Goal: Task Accomplishment & Management: Manage account settings

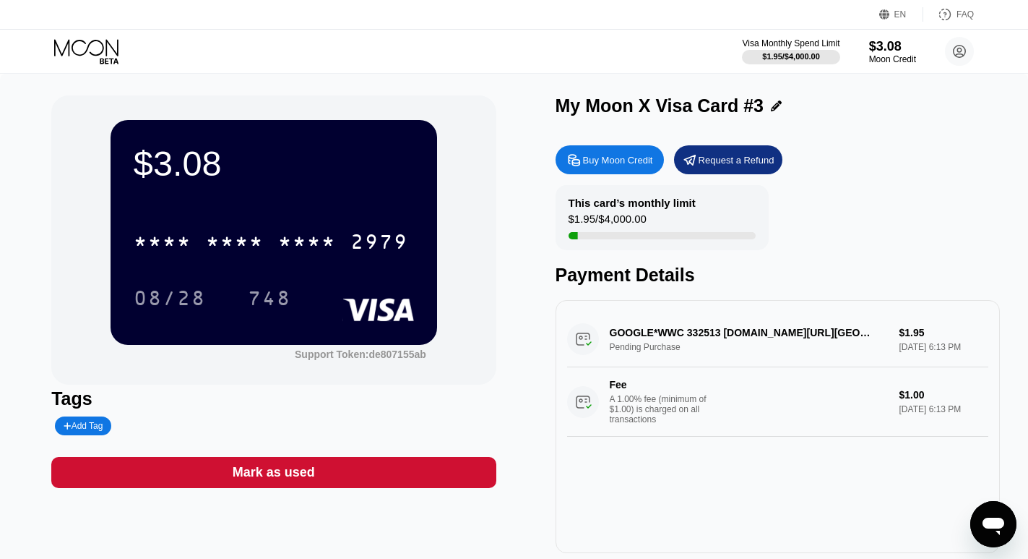
click at [92, 54] on icon at bounding box center [86, 47] width 64 height 17
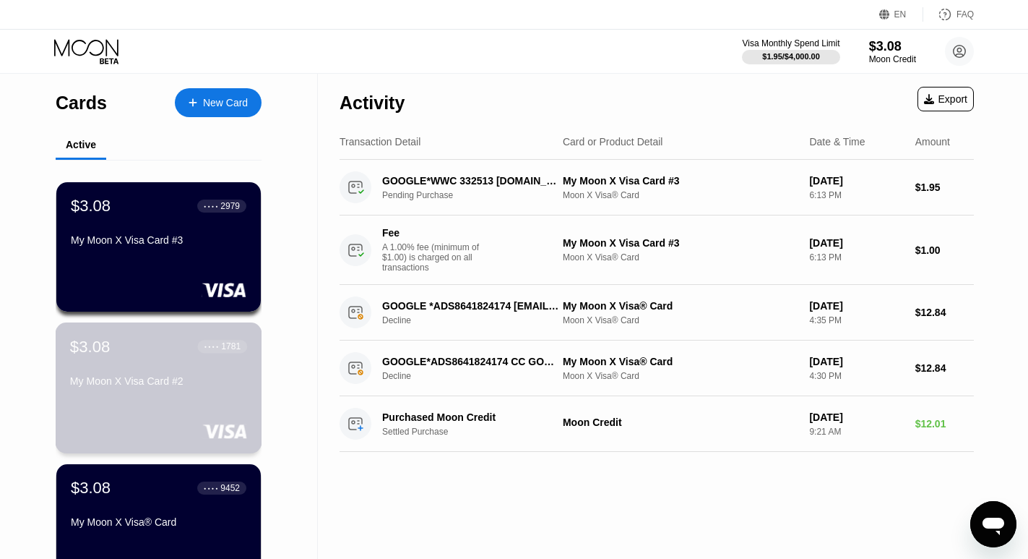
click at [154, 383] on div "My Moon X Visa Card #2" at bounding box center [158, 381] width 177 height 12
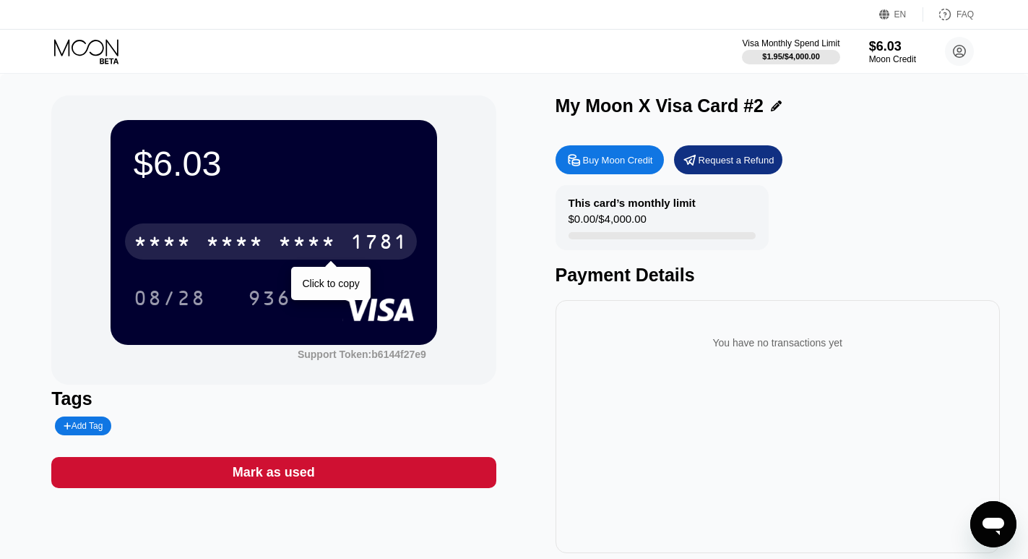
click at [333, 247] on div "* * * *" at bounding box center [307, 243] width 58 height 23
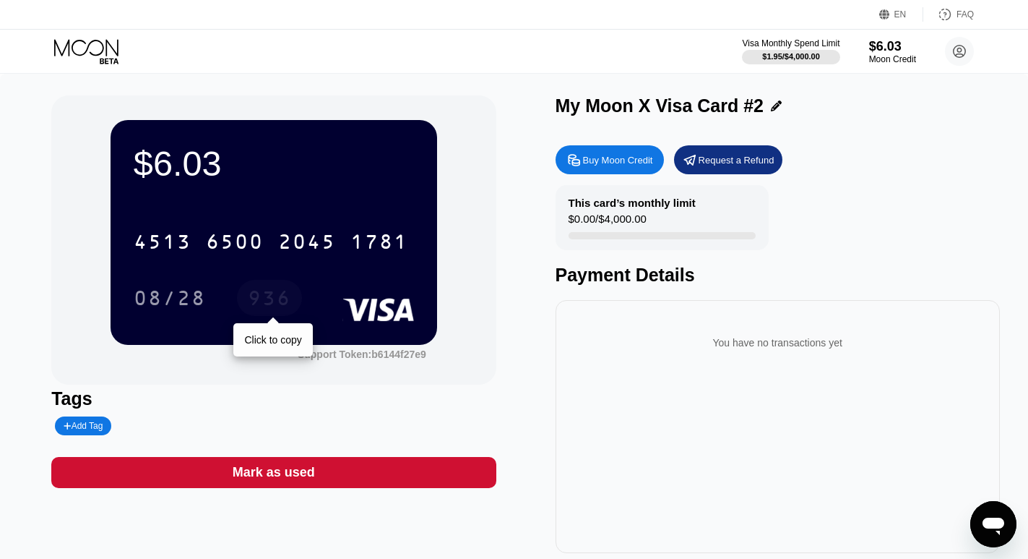
click at [269, 303] on div "936" at bounding box center [269, 299] width 43 height 23
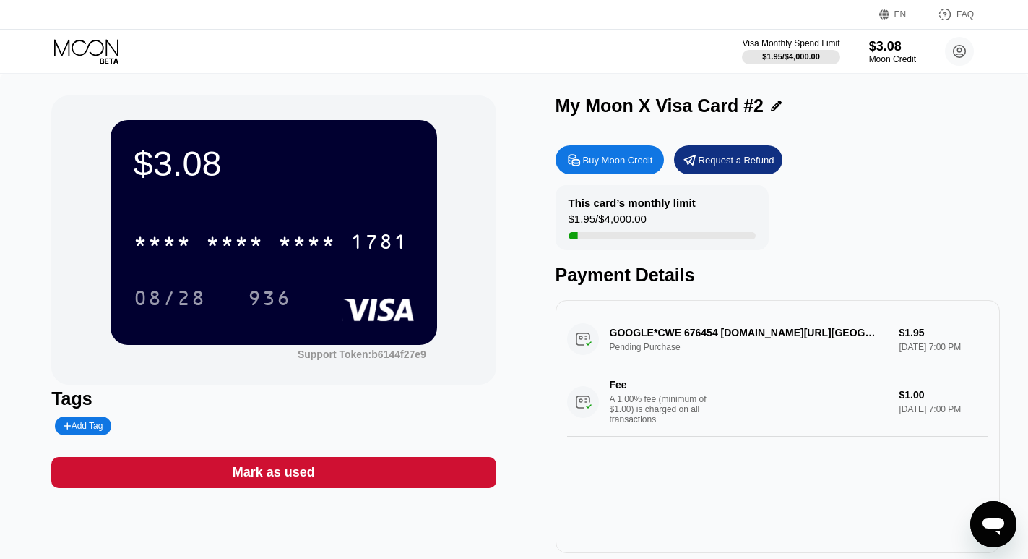
click at [82, 45] on icon at bounding box center [87, 51] width 67 height 25
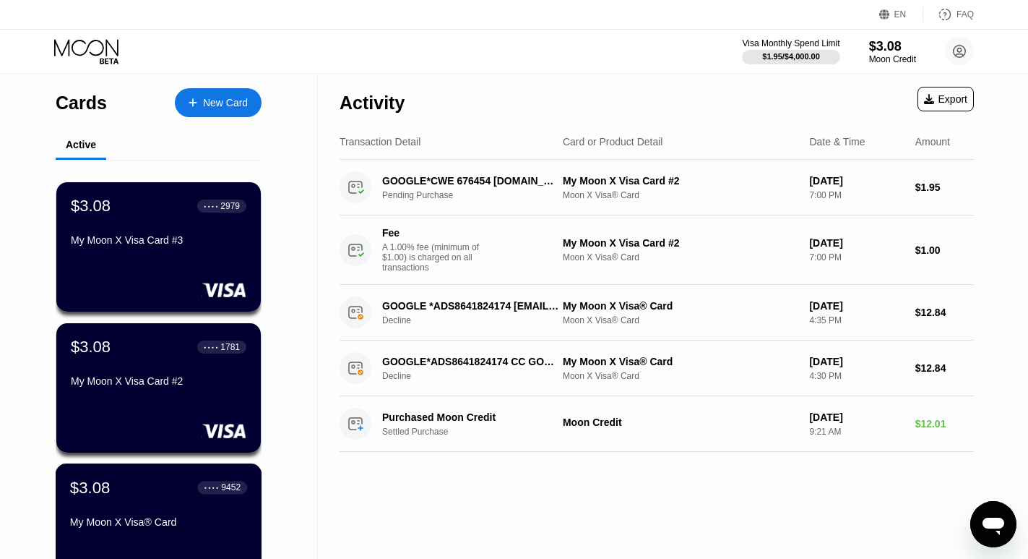
click at [149, 506] on div "$3.08 ● ● ● ● 9452 My Moon X Visa® Card" at bounding box center [158, 506] width 177 height 56
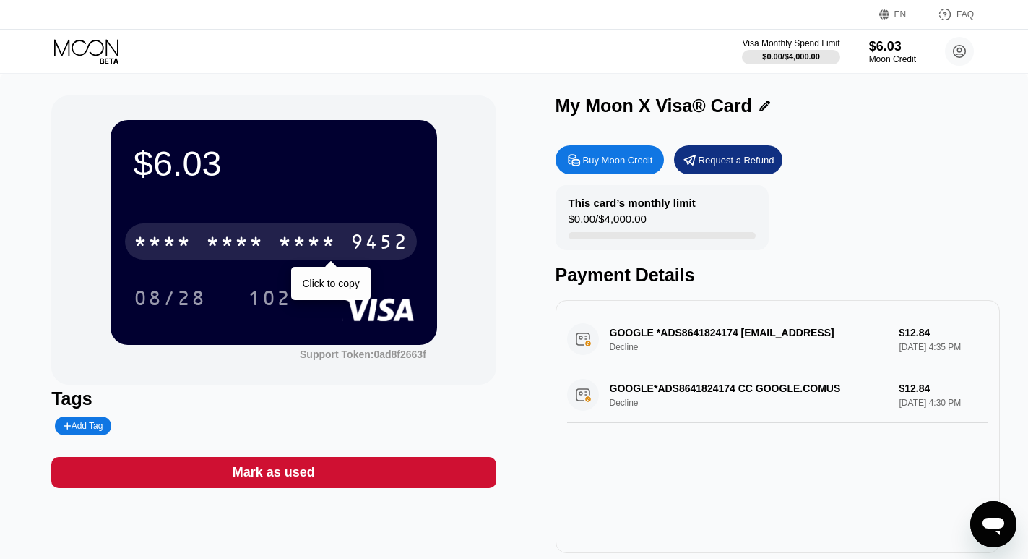
click at [363, 246] on div "9452" at bounding box center [379, 243] width 58 height 23
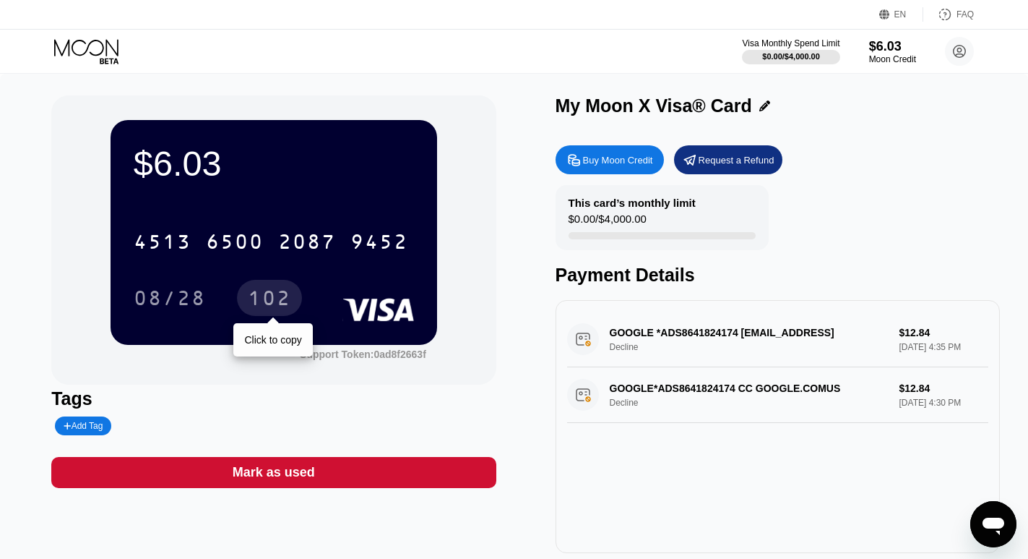
click at [283, 288] on div "102" at bounding box center [269, 298] width 65 height 36
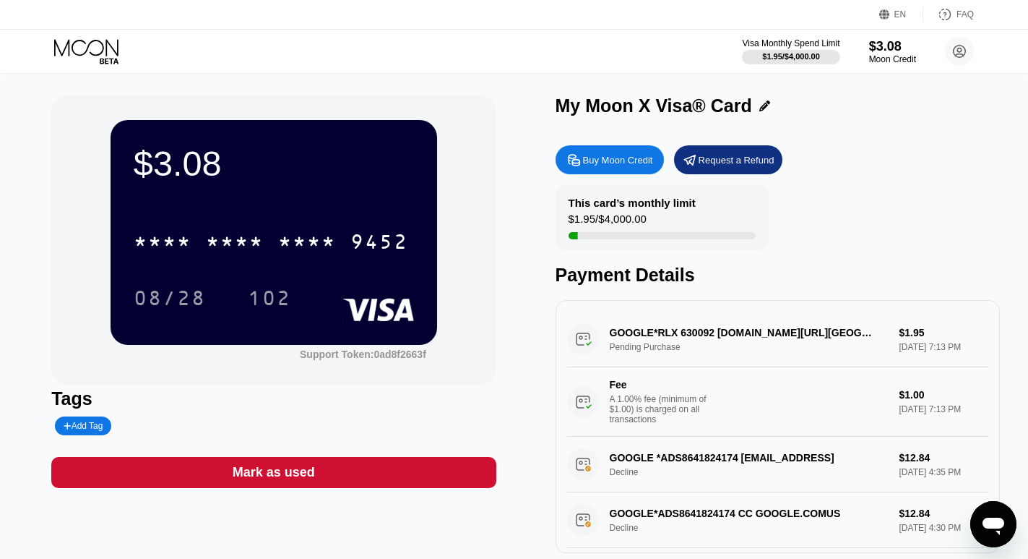
click at [90, 59] on icon at bounding box center [87, 51] width 67 height 25
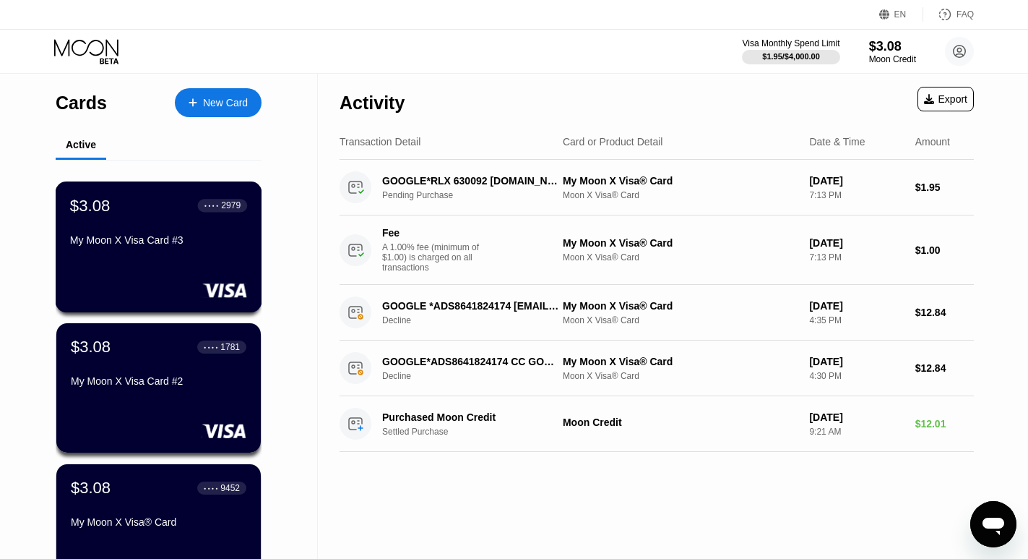
click at [166, 229] on div "$3.08 ● ● ● ● 2979 My Moon X Visa Card #3" at bounding box center [158, 224] width 177 height 56
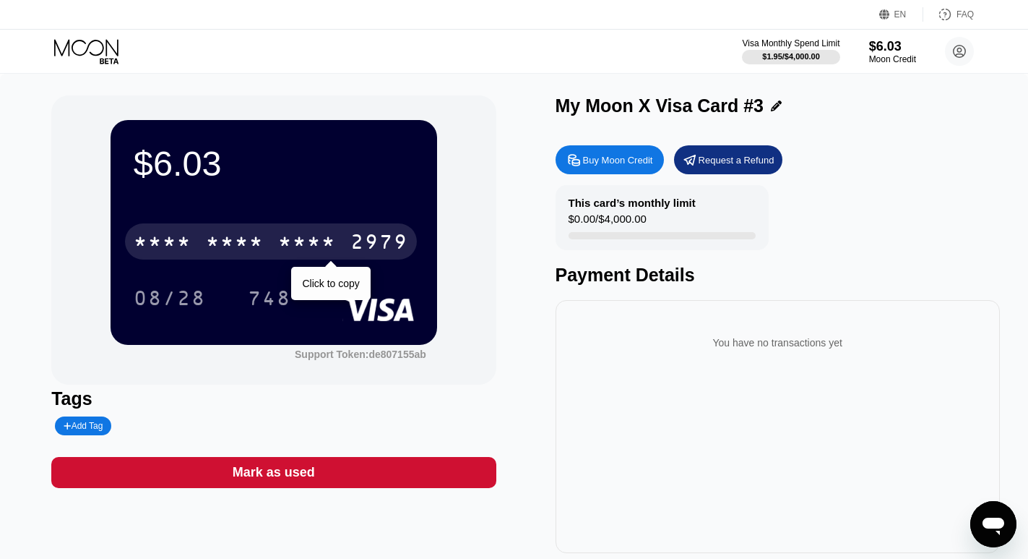
click at [362, 246] on div "2979" at bounding box center [379, 243] width 58 height 23
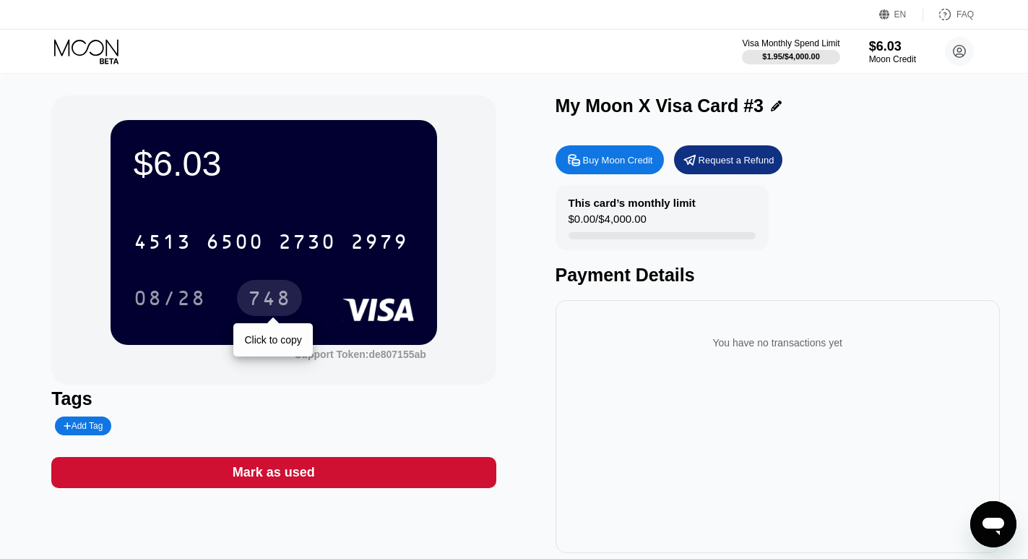
click at [264, 310] on div "748" at bounding box center [269, 299] width 43 height 23
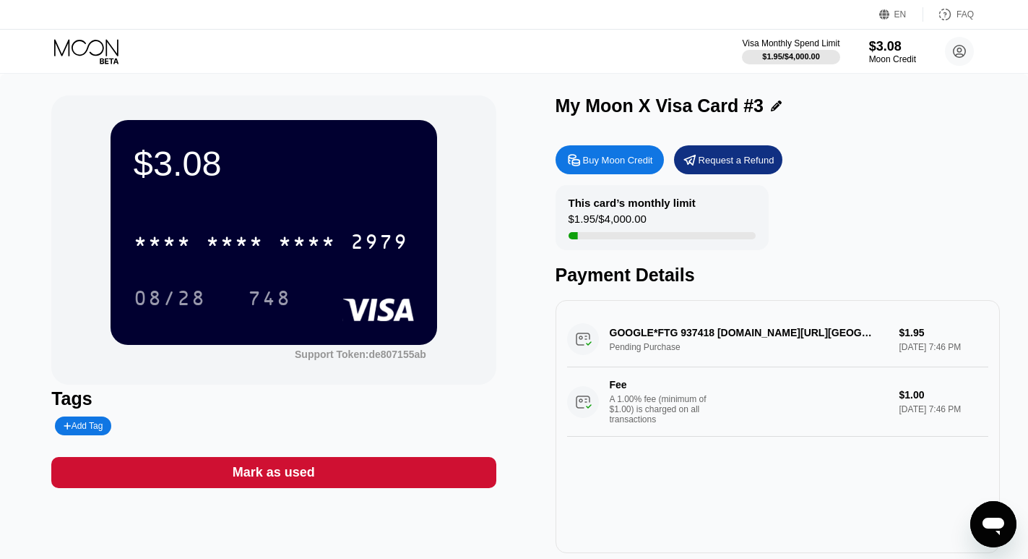
click at [103, 43] on icon at bounding box center [87, 51] width 67 height 25
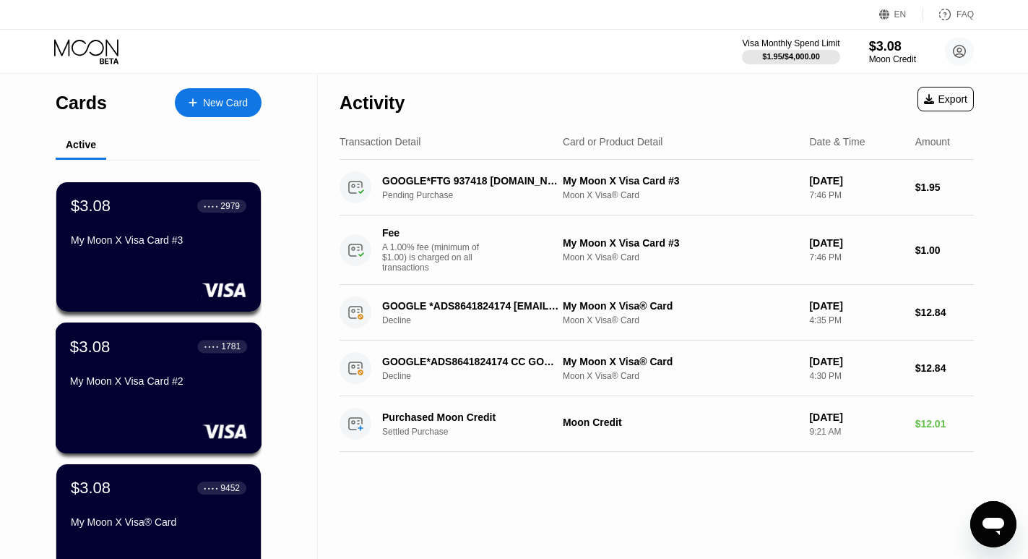
click at [159, 374] on div "$3.08 ● ● ● ● 1781 My Moon X Visa Card #2" at bounding box center [158, 365] width 177 height 56
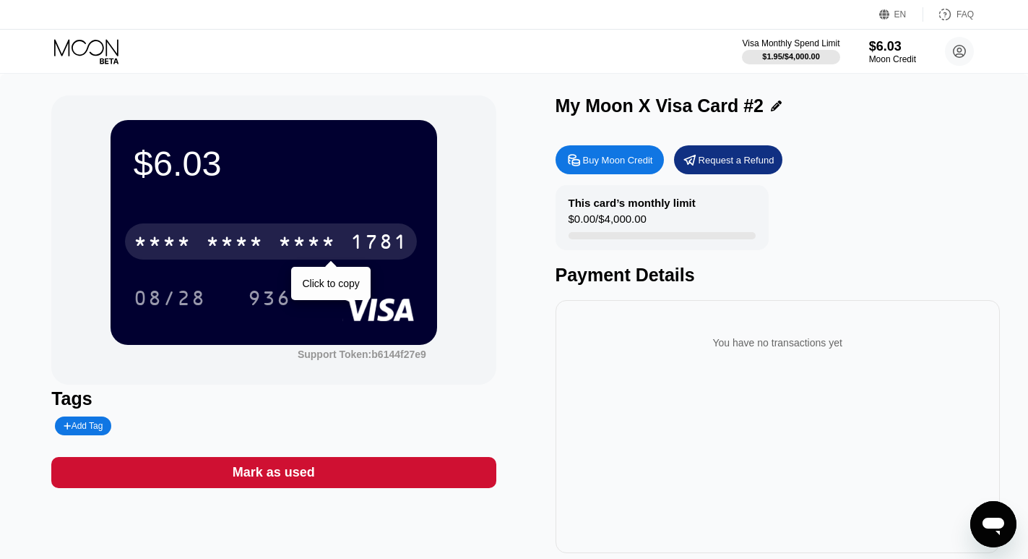
click at [319, 249] on div "* * * *" at bounding box center [307, 243] width 58 height 23
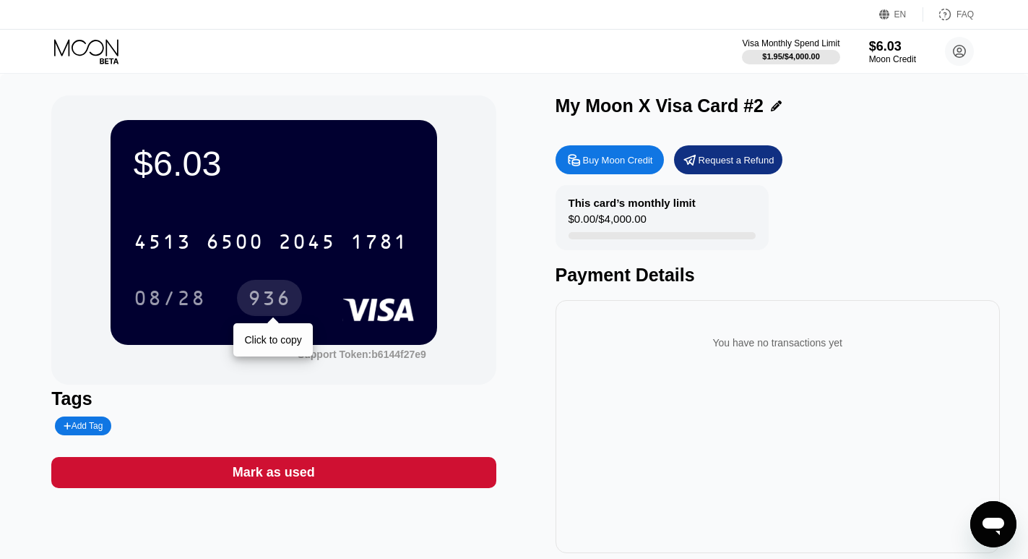
click at [275, 306] on div "936" at bounding box center [269, 299] width 43 height 23
